Goal: Task Accomplishment & Management: Use online tool/utility

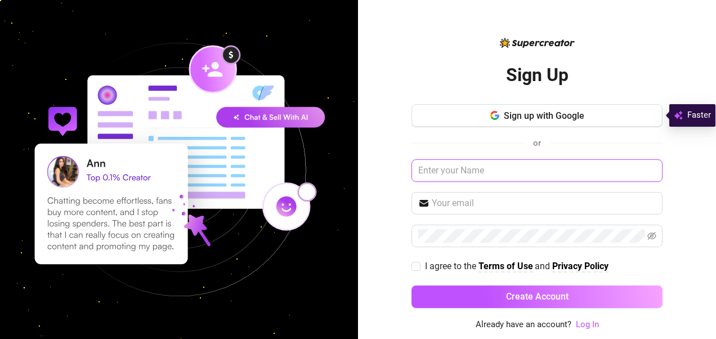
click at [465, 174] on input "text" at bounding box center [536, 170] width 251 height 23
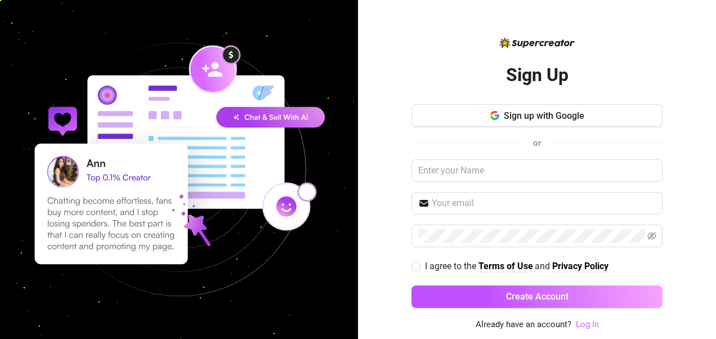
click at [590, 324] on link "Log In" at bounding box center [587, 324] width 23 height 10
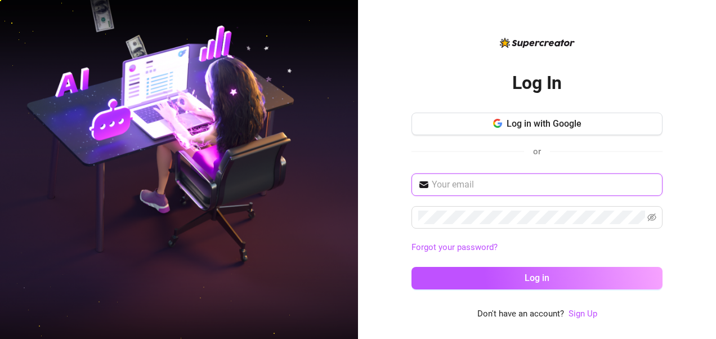
click at [482, 180] on input "text" at bounding box center [544, 185] width 224 height 14
paste input "hudahuda76@outlook.fr"
type input "hudahuda76@outlook.fr"
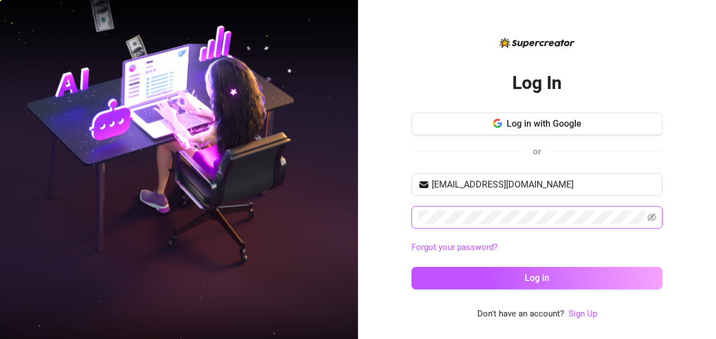
click at [411, 267] on button "Log in" at bounding box center [536, 278] width 251 height 23
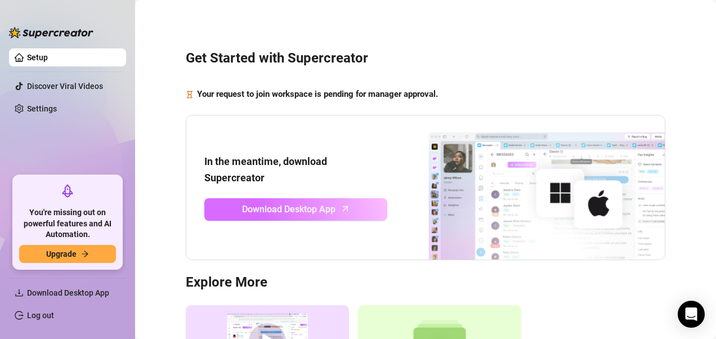
click at [314, 203] on span "Download Desktop App" at bounding box center [288, 209] width 93 height 14
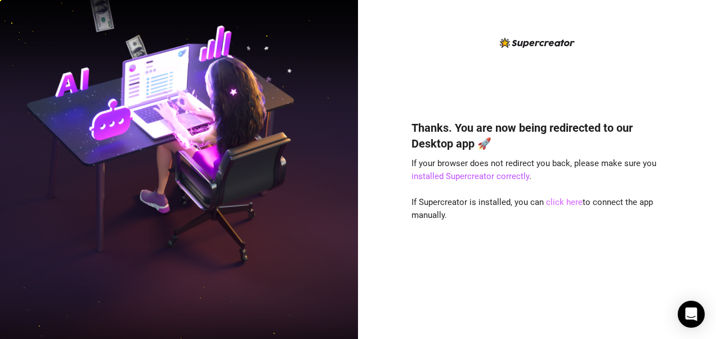
click at [571, 200] on link "click here" at bounding box center [564, 202] width 37 height 10
click at [505, 174] on link "installed Supercreator correctly" at bounding box center [470, 176] width 118 height 10
click at [516, 183] on div "Thanks. You are now being redirected to our Desktop app 🚀 If your browser does …" at bounding box center [536, 213] width 251 height 216
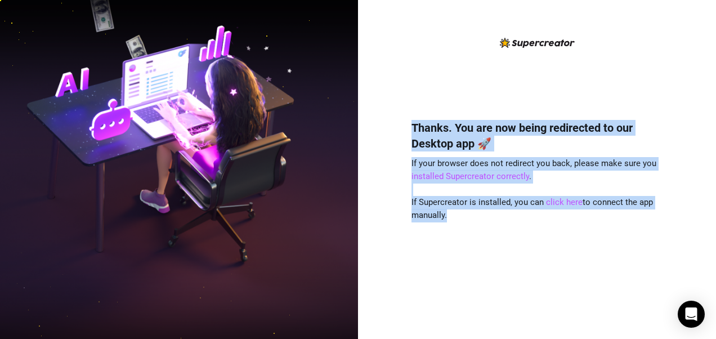
drag, startPoint x: 411, startPoint y: 127, endPoint x: 479, endPoint y: 236, distance: 129.0
click at [479, 236] on div "Thanks. You are now being redirected to our Desktop app 🚀 If your browser does …" at bounding box center [536, 213] width 251 height 216
copy div "Thanks. You are now being redirected to our Desktop app 🚀 If your browser does …"
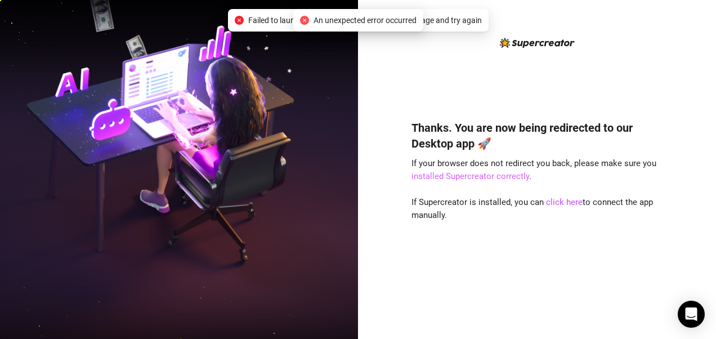
click at [492, 177] on link "installed Supercreator correctly" at bounding box center [470, 176] width 118 height 10
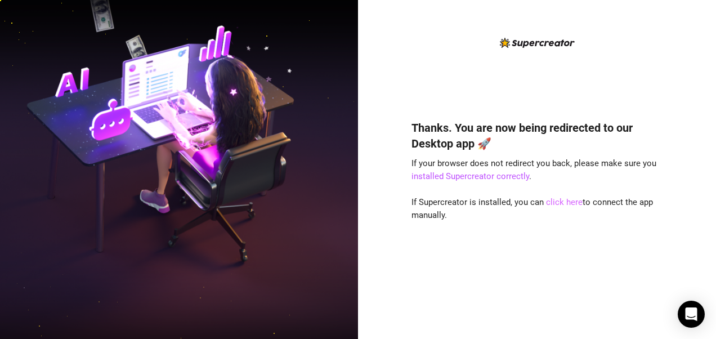
click at [570, 200] on link "click here" at bounding box center [564, 202] width 37 height 10
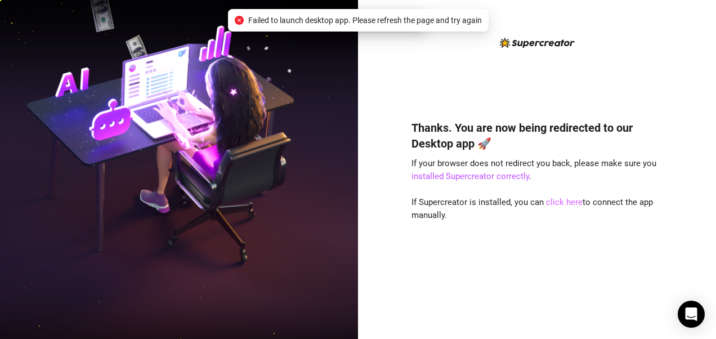
click at [568, 200] on link "click here" at bounding box center [564, 202] width 37 height 10
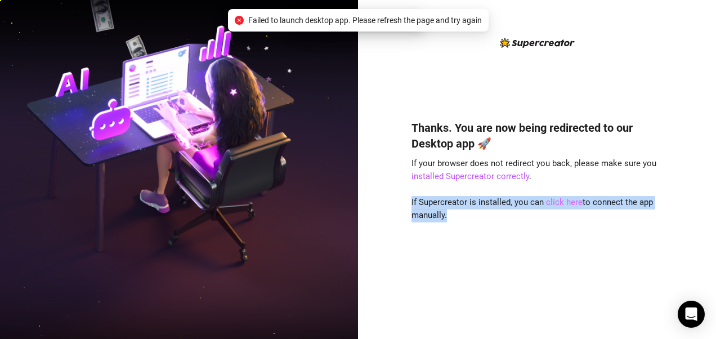
click at [568, 200] on link "click here" at bounding box center [564, 202] width 37 height 10
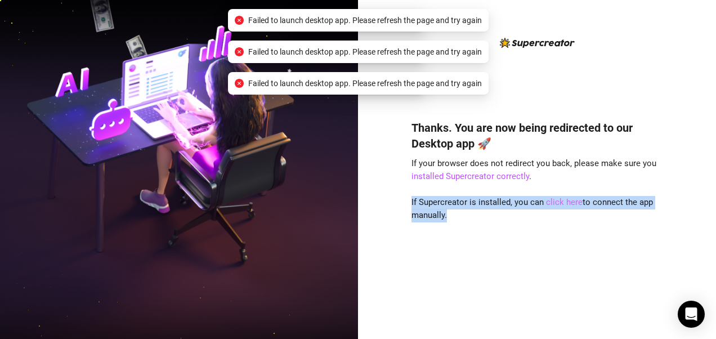
click at [568, 200] on link "click here" at bounding box center [564, 202] width 37 height 10
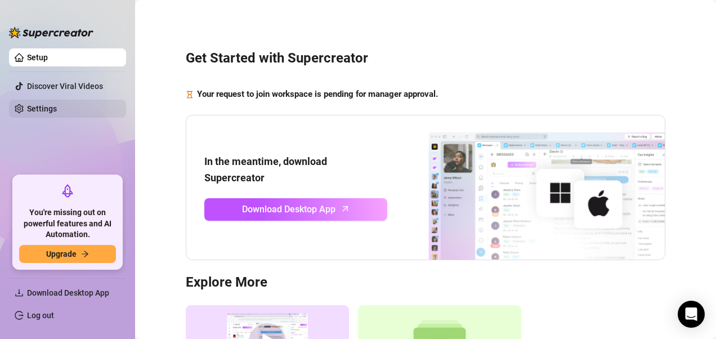
click at [57, 112] on link "Settings" at bounding box center [42, 108] width 30 height 9
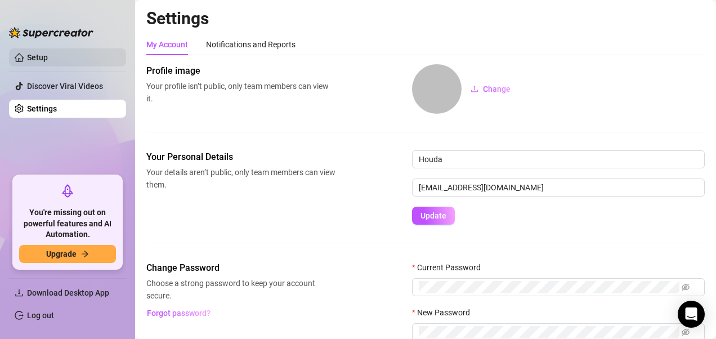
click at [48, 53] on link "Setup" at bounding box center [37, 57] width 21 height 9
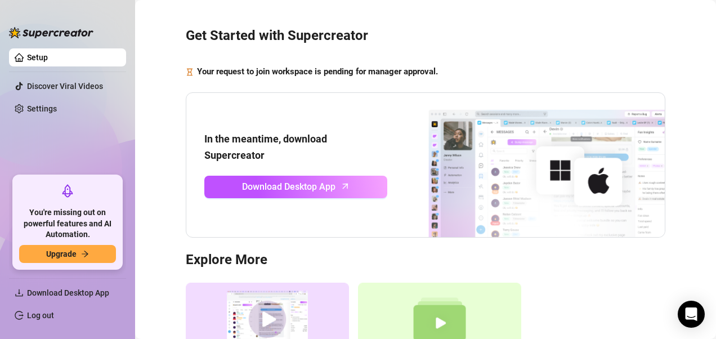
scroll to position [8, 0]
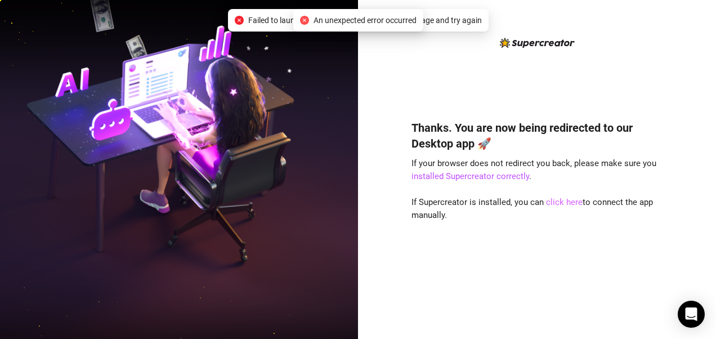
click at [562, 206] on link "click here" at bounding box center [564, 202] width 37 height 10
click at [552, 201] on link "click here" at bounding box center [564, 202] width 37 height 10
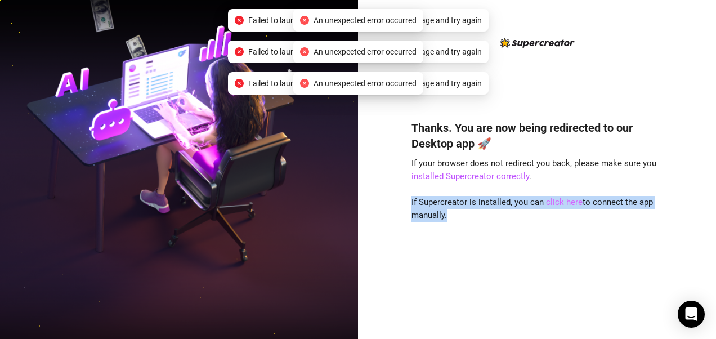
click at [552, 201] on link "click here" at bounding box center [564, 202] width 37 height 10
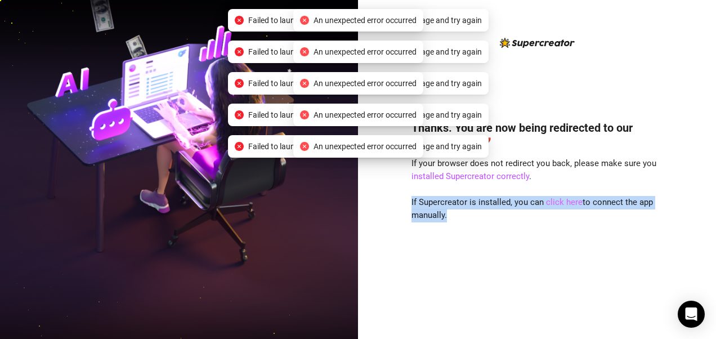
click at [552, 201] on link "click here" at bounding box center [564, 202] width 37 height 10
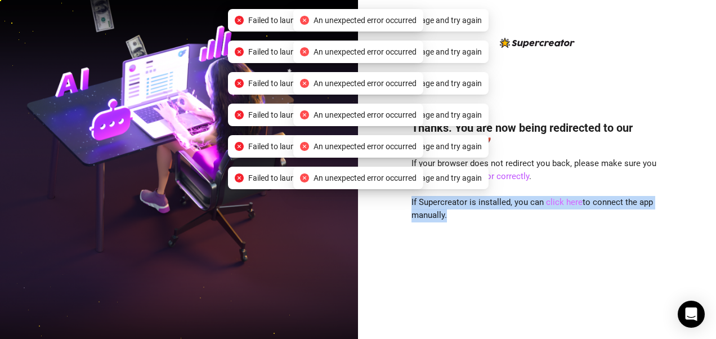
click at [552, 201] on link "click here" at bounding box center [564, 202] width 37 height 10
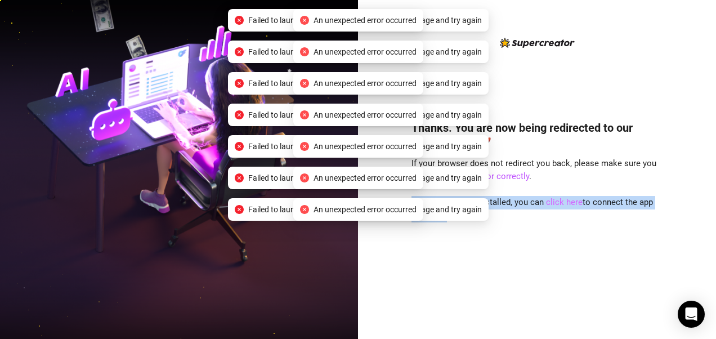
click at [552, 201] on link "click here" at bounding box center [564, 202] width 37 height 10
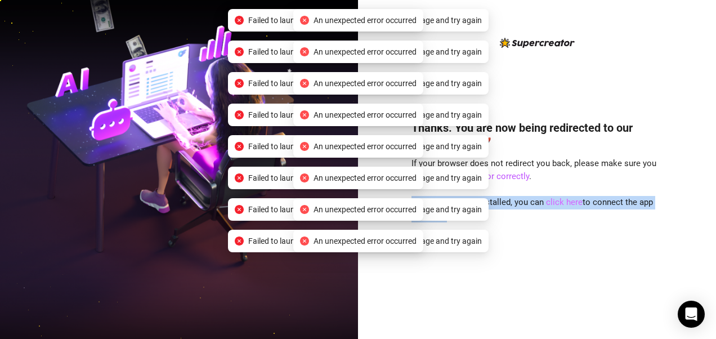
click at [552, 201] on link "click here" at bounding box center [564, 202] width 37 height 10
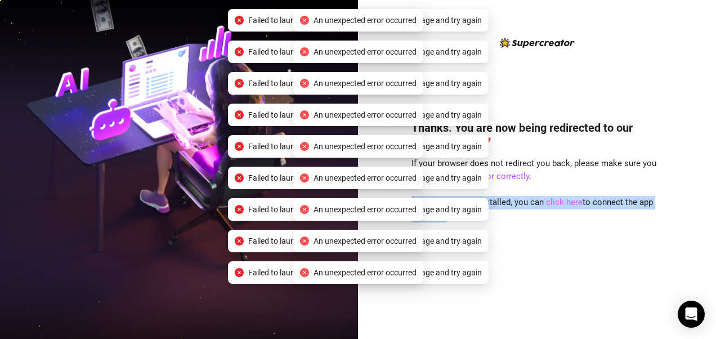
click at [552, 201] on link "click here" at bounding box center [564, 202] width 37 height 10
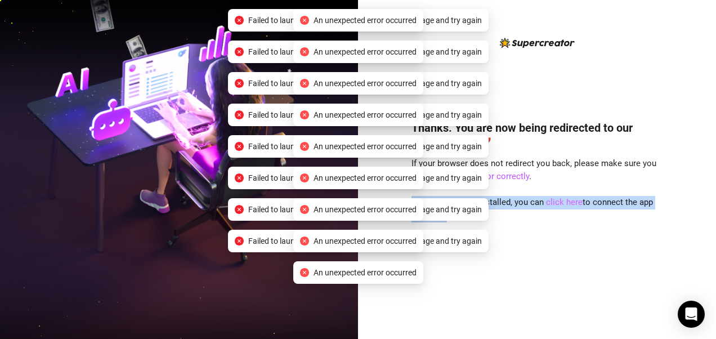
click at [552, 201] on link "click here" at bounding box center [564, 202] width 37 height 10
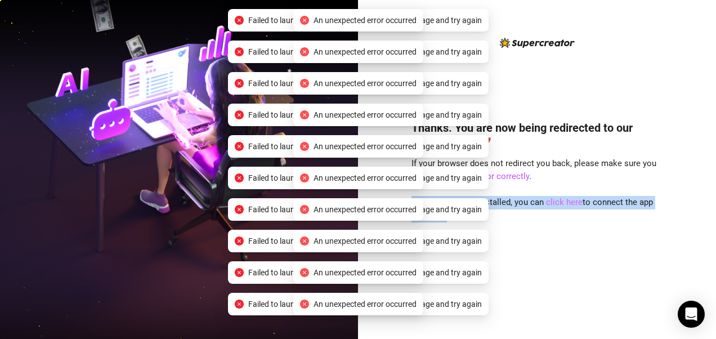
click at [552, 201] on link "click here" at bounding box center [564, 202] width 37 height 10
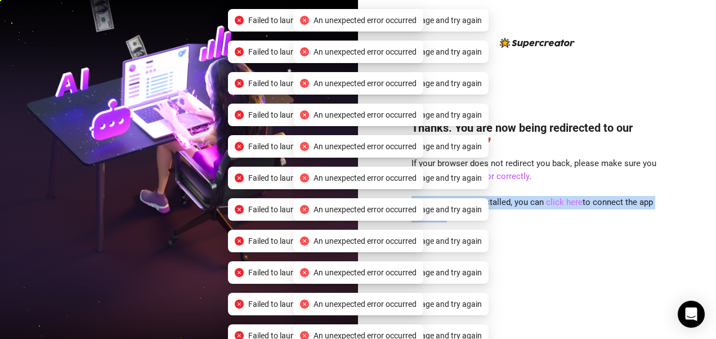
click at [552, 201] on link "click here" at bounding box center [564, 202] width 37 height 10
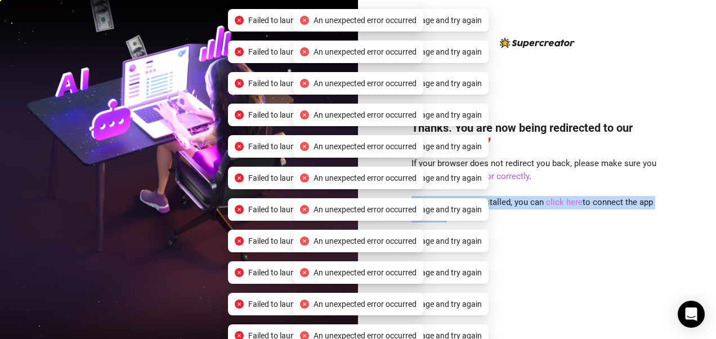
click at [552, 201] on link "click here" at bounding box center [564, 202] width 37 height 10
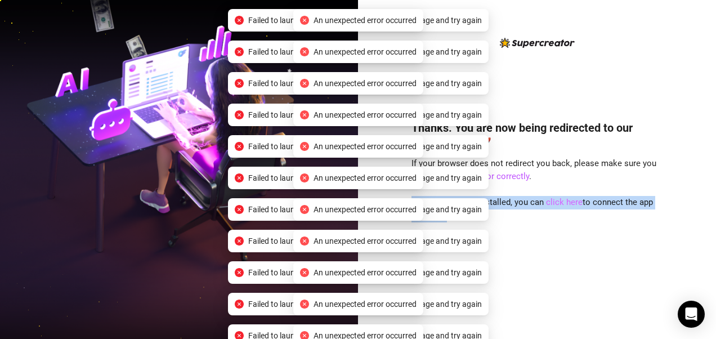
click at [552, 201] on link "click here" at bounding box center [564, 202] width 37 height 10
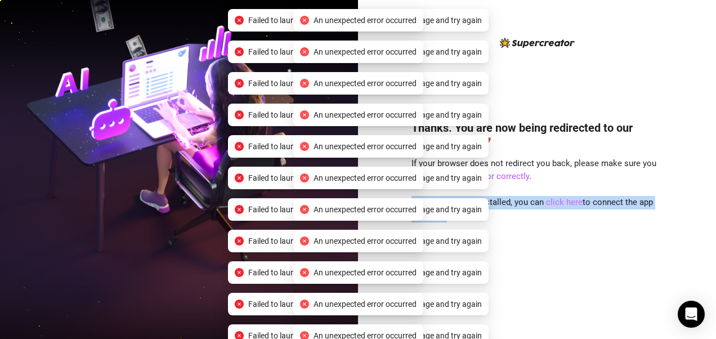
click at [552, 201] on link "click here" at bounding box center [564, 202] width 37 height 10
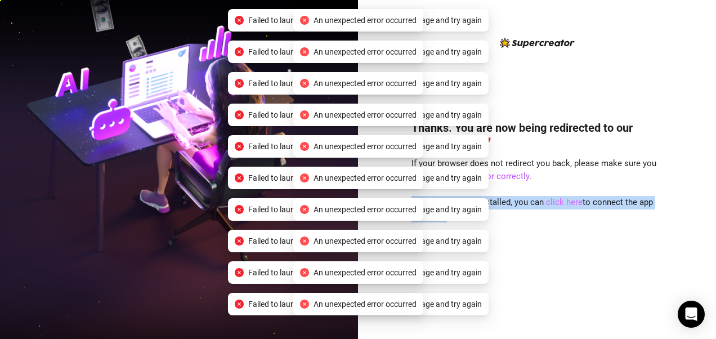
click at [552, 201] on link "click here" at bounding box center [564, 202] width 37 height 10
drag, startPoint x: 552, startPoint y: 201, endPoint x: 546, endPoint y: 237, distance: 36.5
click at [546, 237] on div "Thanks. You are now being redirected to our Desktop app 🚀 If your browser does …" at bounding box center [536, 213] width 251 height 216
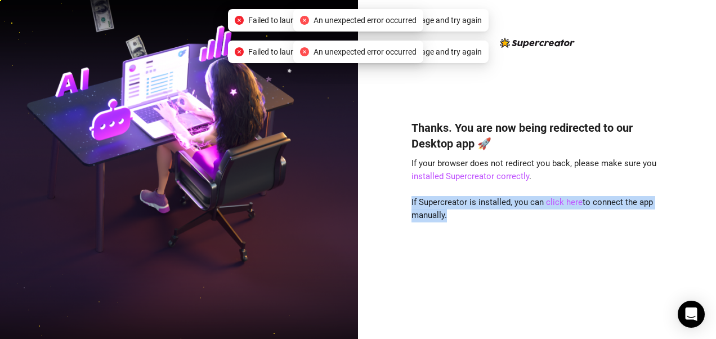
click at [497, 241] on div "Thanks. You are now being redirected to our Desktop app 🚀 If your browser does …" at bounding box center [536, 213] width 251 height 216
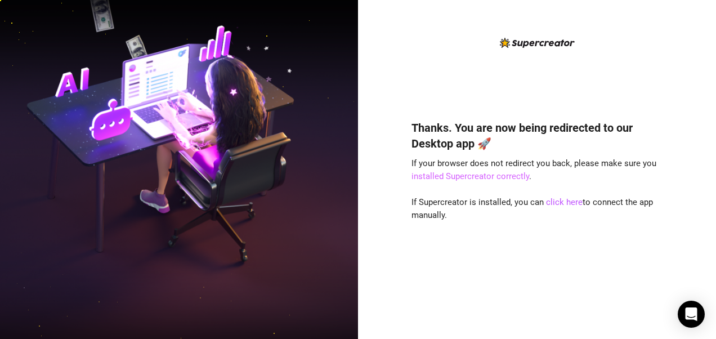
click at [494, 176] on link "installed Supercreator correctly" at bounding box center [470, 176] width 118 height 10
